Goal: Book appointment/travel/reservation

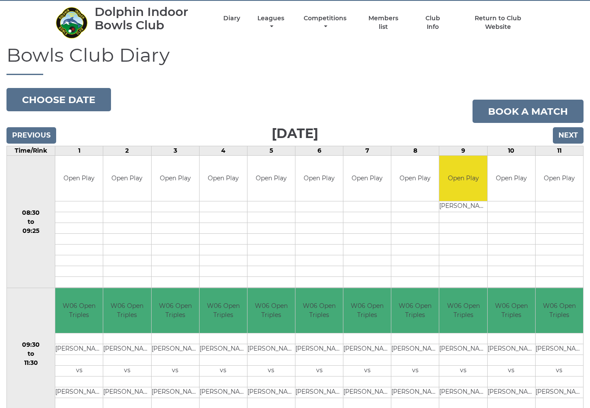
scroll to position [22, 0]
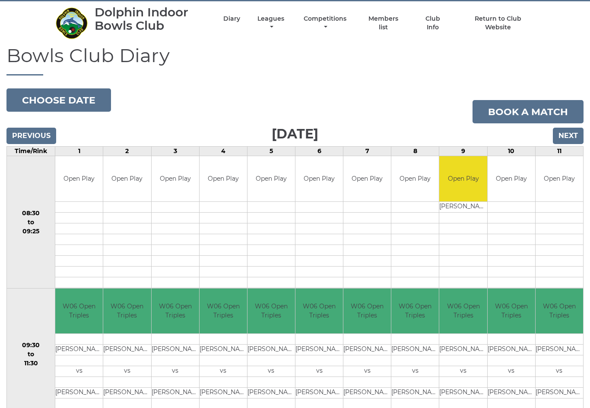
click at [575, 134] on input "Next" at bounding box center [568, 136] width 31 height 16
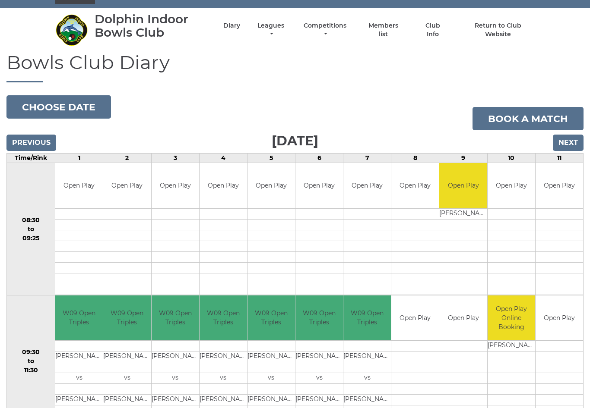
scroll to position [16, 0]
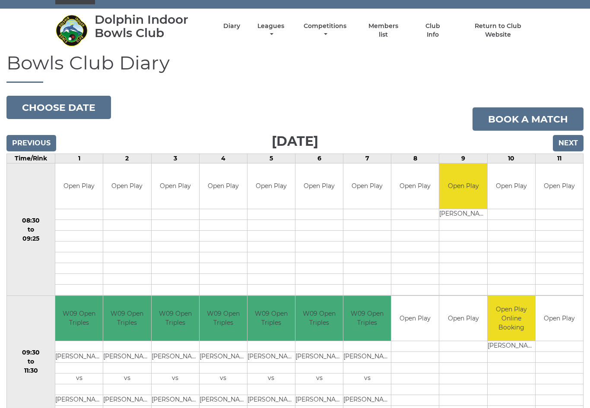
click at [575, 141] on input "Next" at bounding box center [568, 143] width 31 height 16
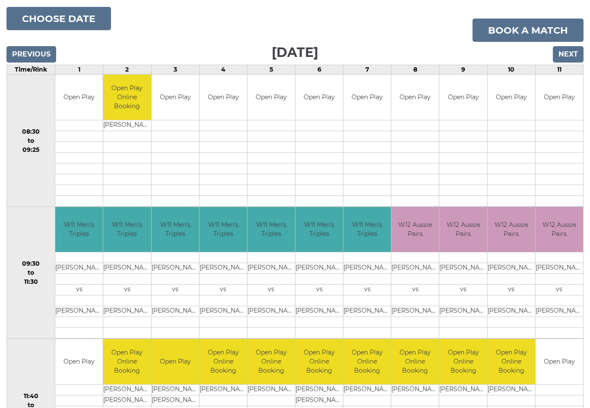
scroll to position [104, 0]
click at [574, 57] on input "Next" at bounding box center [568, 55] width 31 height 16
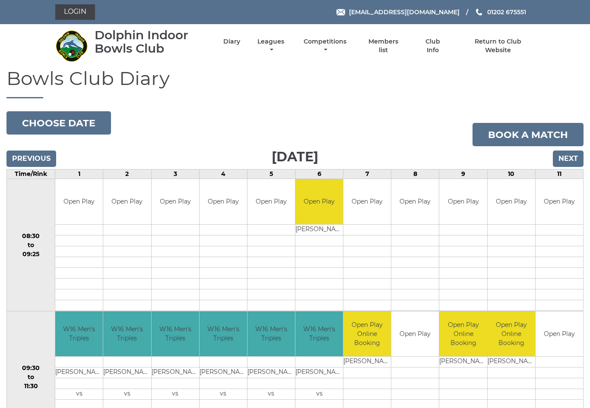
click at [572, 158] on input "Next" at bounding box center [568, 159] width 31 height 16
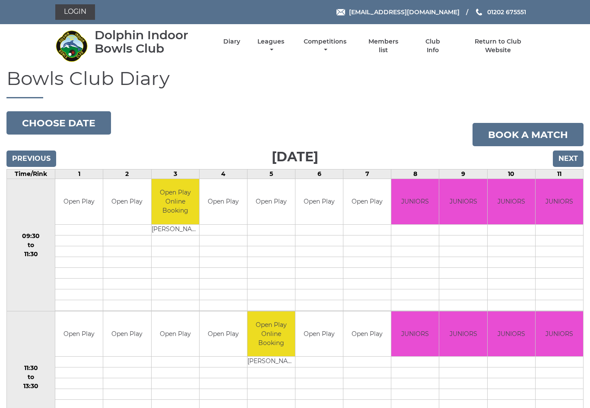
click at [571, 155] on input "Next" at bounding box center [568, 159] width 31 height 16
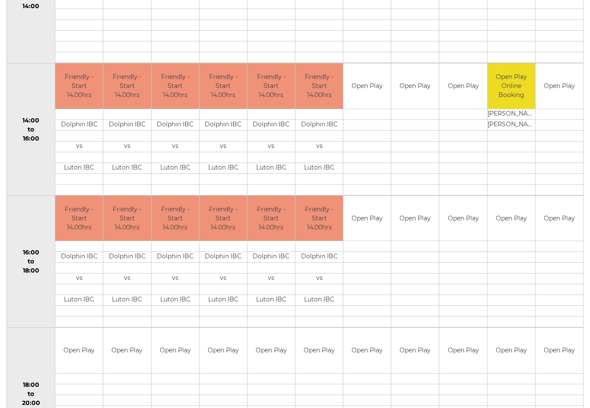
scroll to position [439, 0]
